Goal: Transaction & Acquisition: Purchase product/service

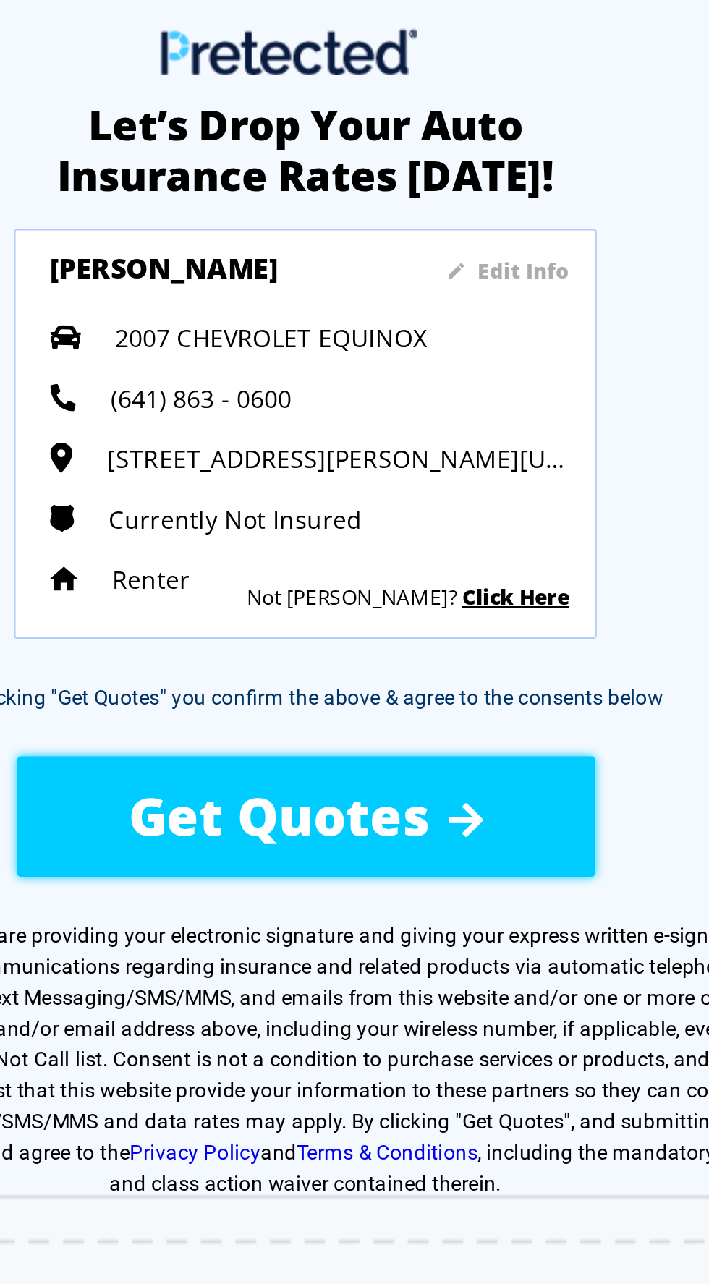
click at [406, 346] on span "Get Quotes" at bounding box center [344, 343] width 127 height 30
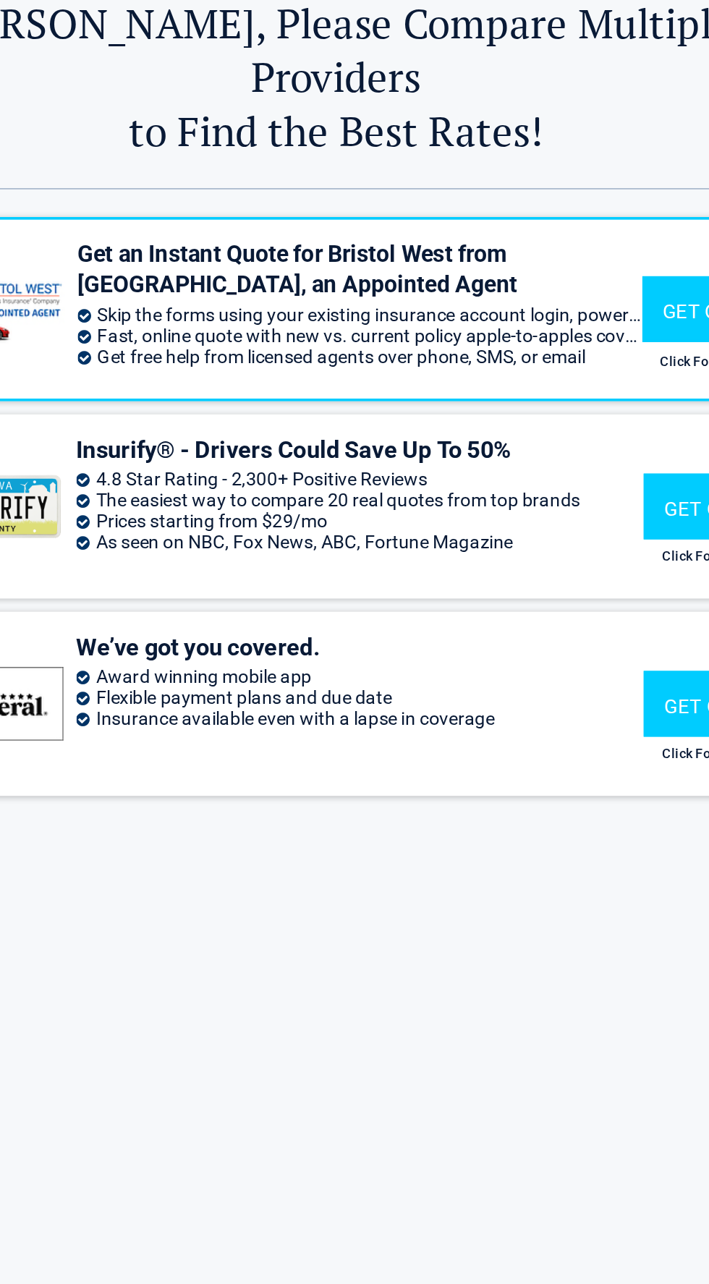
click at [352, 499] on div "1 Get an Instant Quote for Bristol West from [GEOGRAPHIC_DATA], an Appointed Ag…" at bounding box center [354, 740] width 543 height 1169
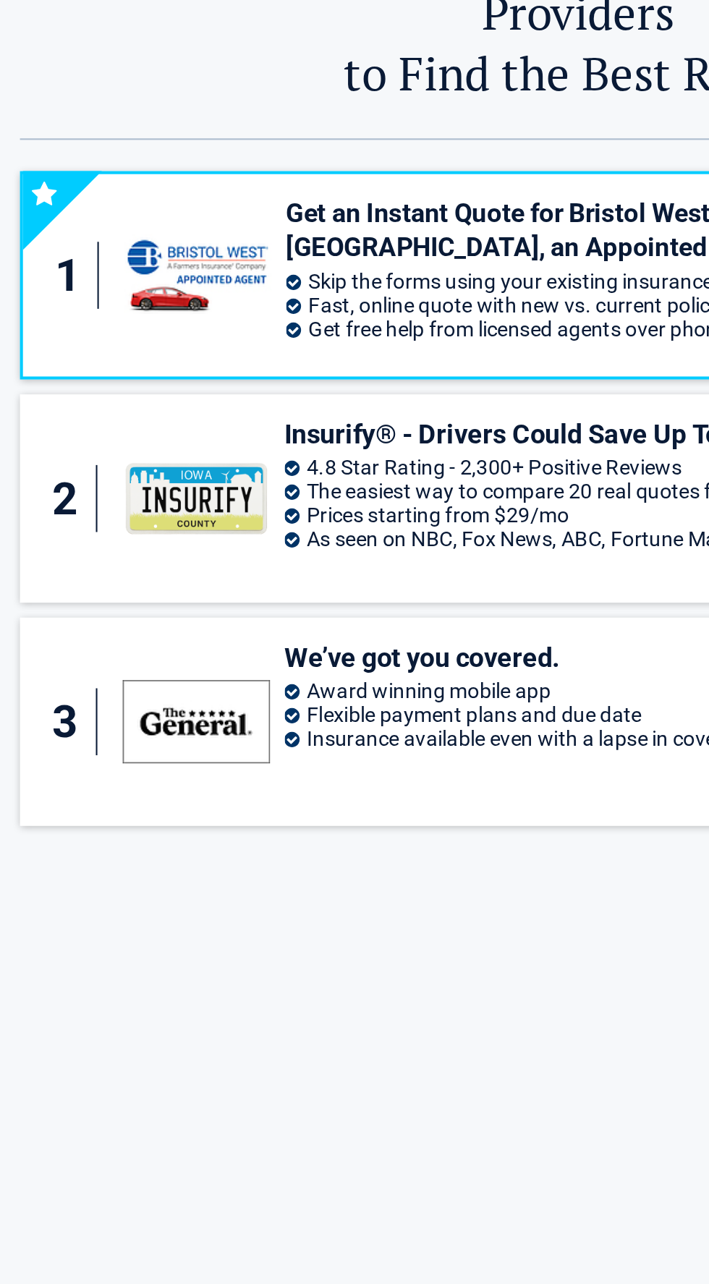
click at [109, 315] on div "2" at bounding box center [109, 331] width 23 height 33
